Goal: Browse casually: Explore the website without a specific task or goal

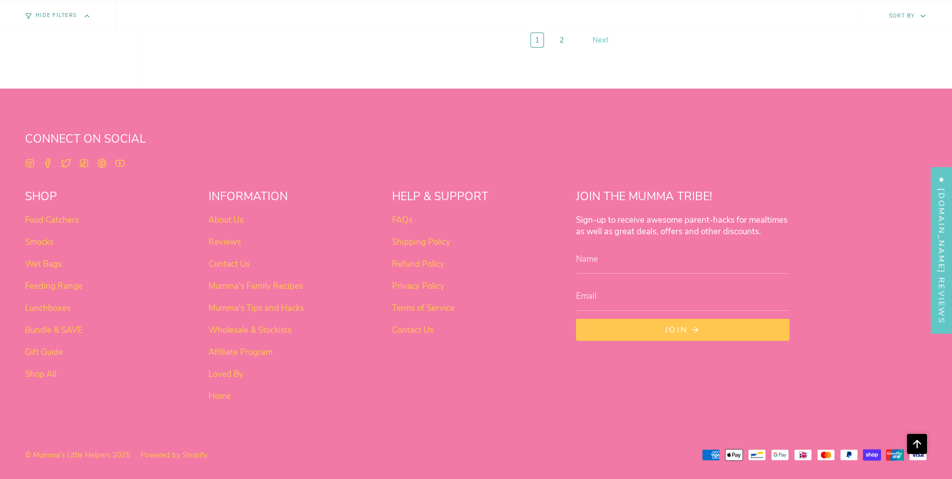
scroll to position [4969, 0]
